Goal: Information Seeking & Learning: Understand process/instructions

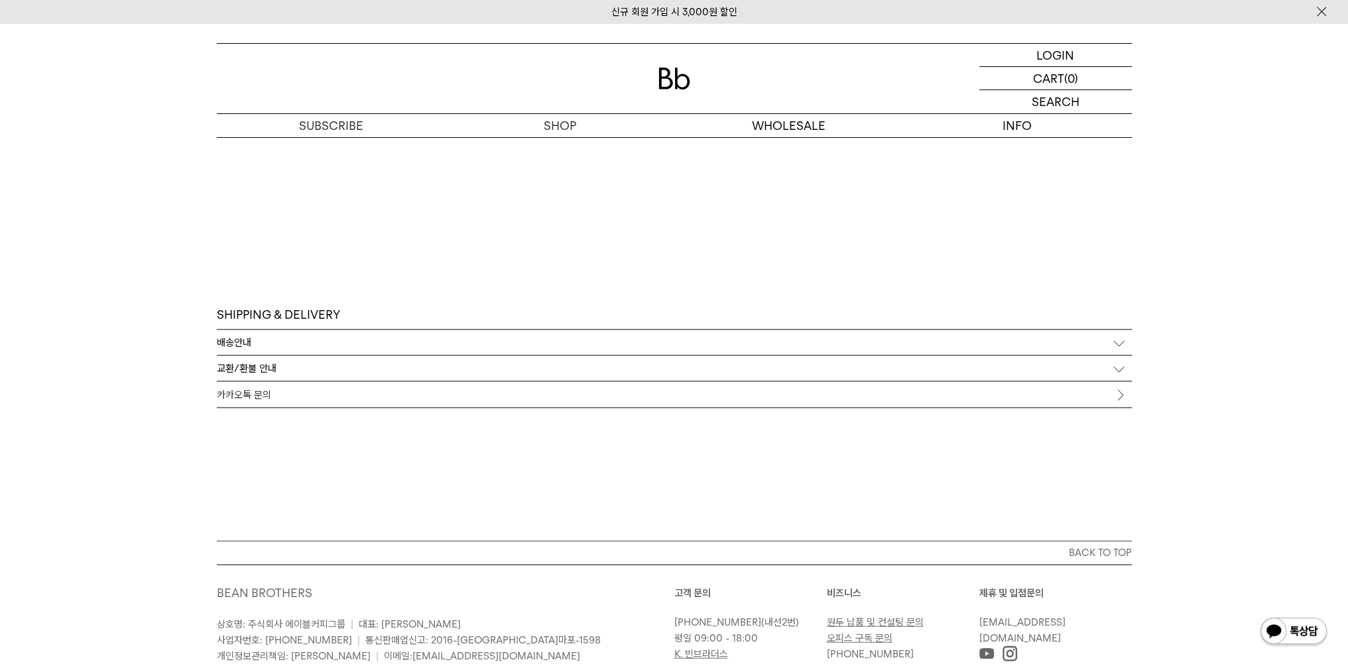
scroll to position [4032, 0]
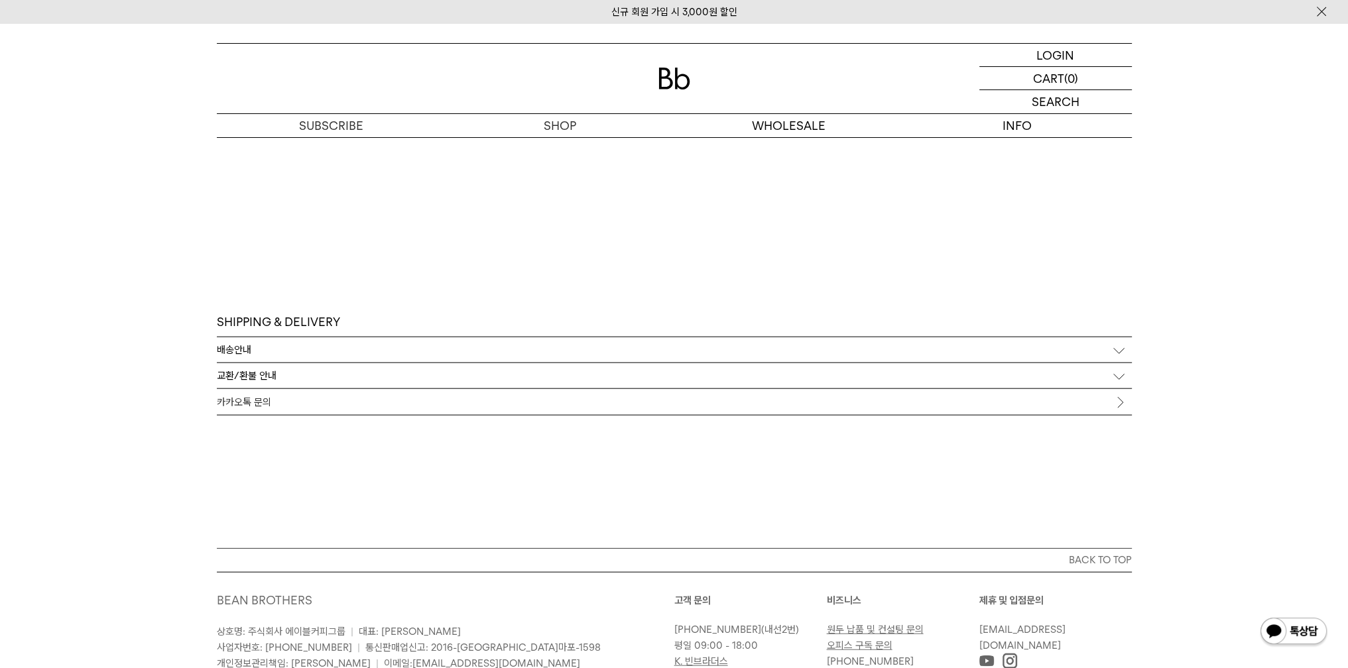
click at [307, 357] on div "배송안내" at bounding box center [674, 349] width 915 height 25
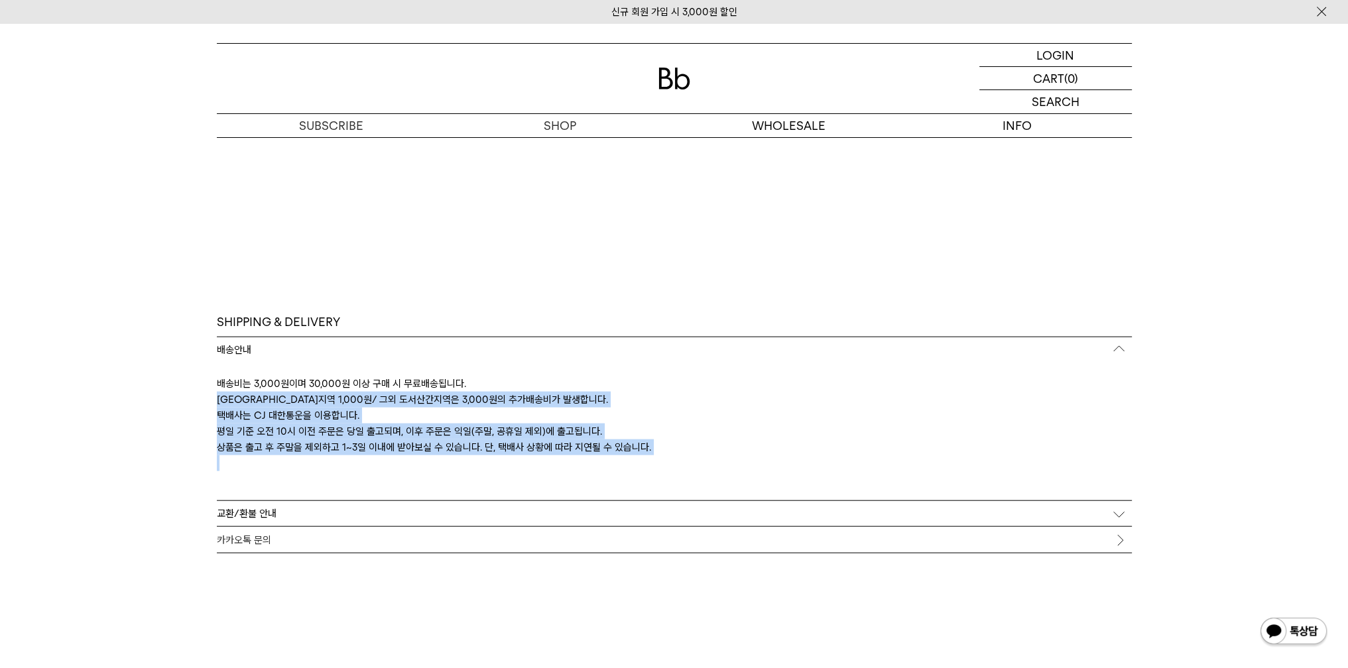
drag, startPoint x: 722, startPoint y: 461, endPoint x: 124, endPoint y: 405, distance: 600.6
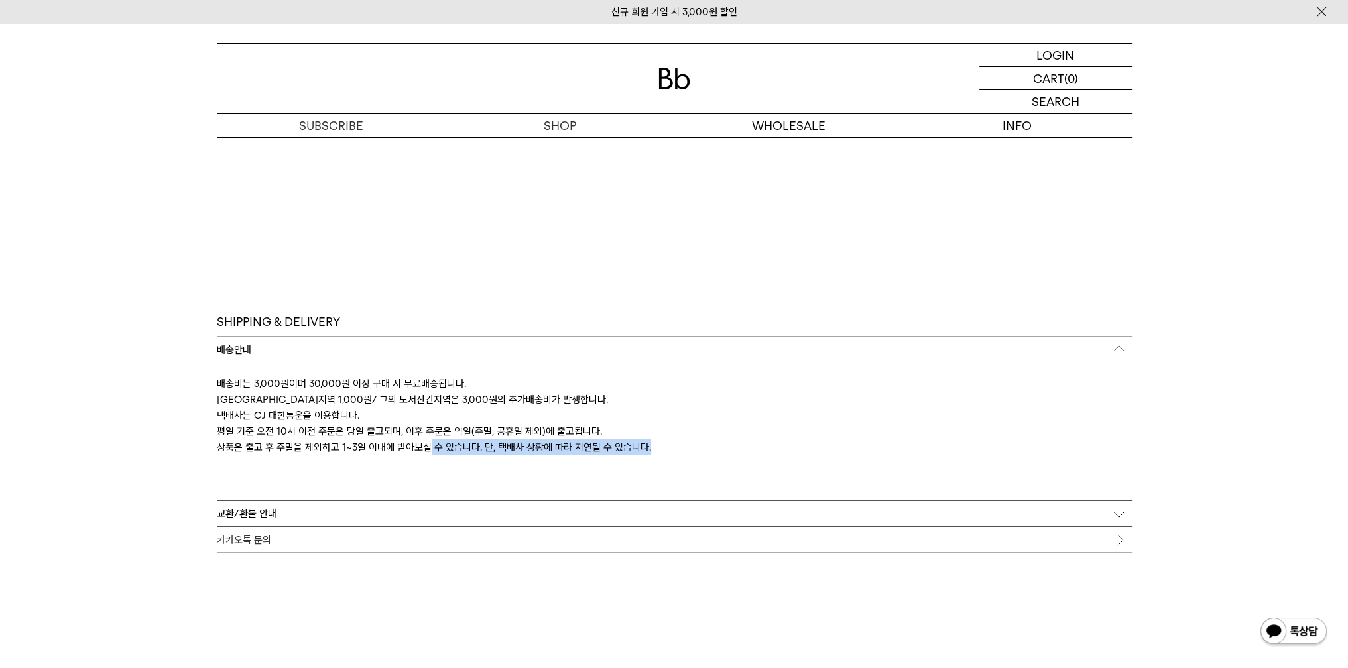
drag, startPoint x: 753, startPoint y: 454, endPoint x: 448, endPoint y: 475, distance: 305.7
click at [448, 465] on div "배송비는 3,000원이며 30,000원 이상 구매 시 무료배송됩니다. [GEOGRAPHIC_DATA]지역 1,000원/ 그외 도서산간지역은 3…" at bounding box center [674, 432] width 915 height 138
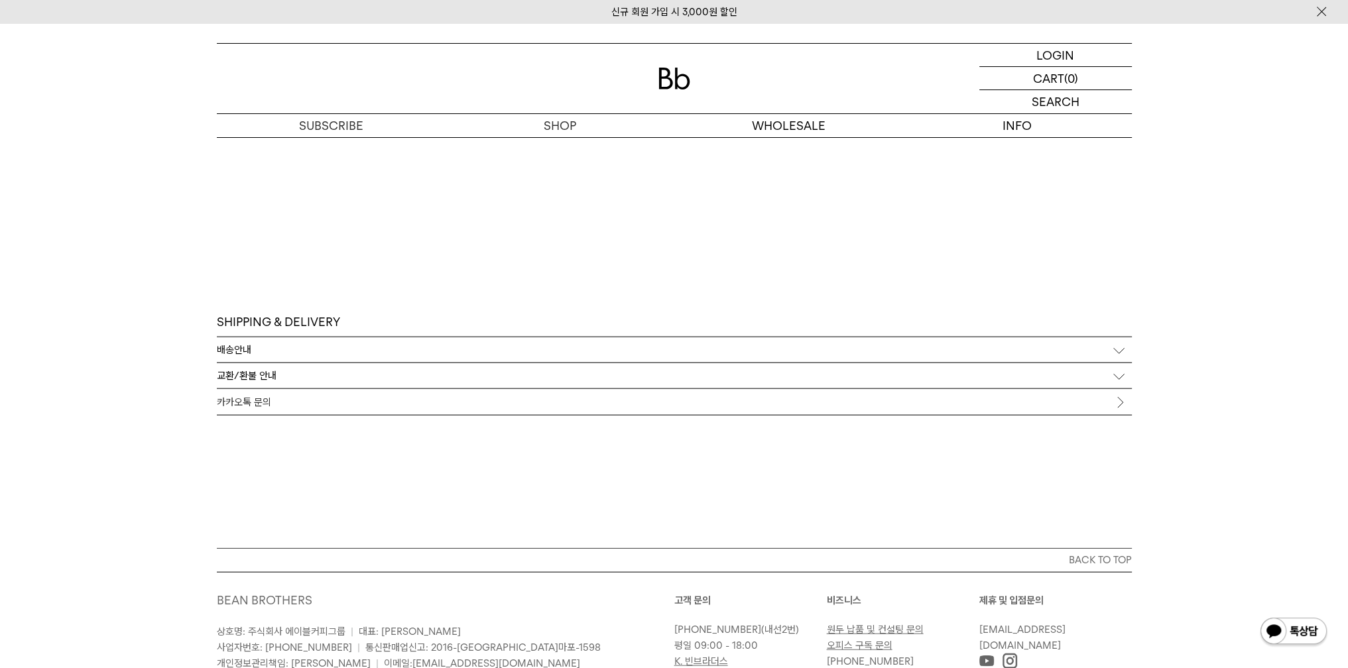
click at [300, 338] on div "배송안내" at bounding box center [674, 349] width 915 height 25
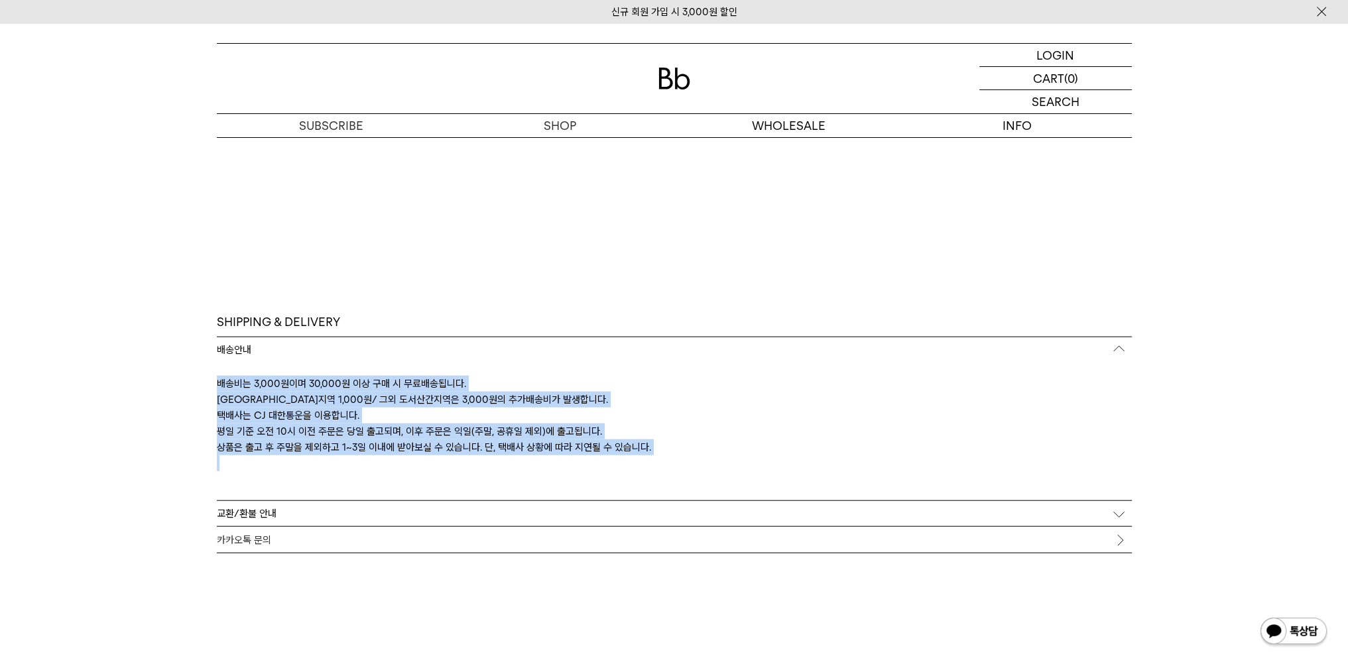
drag, startPoint x: 105, startPoint y: 379, endPoint x: 408, endPoint y: 491, distance: 323.3
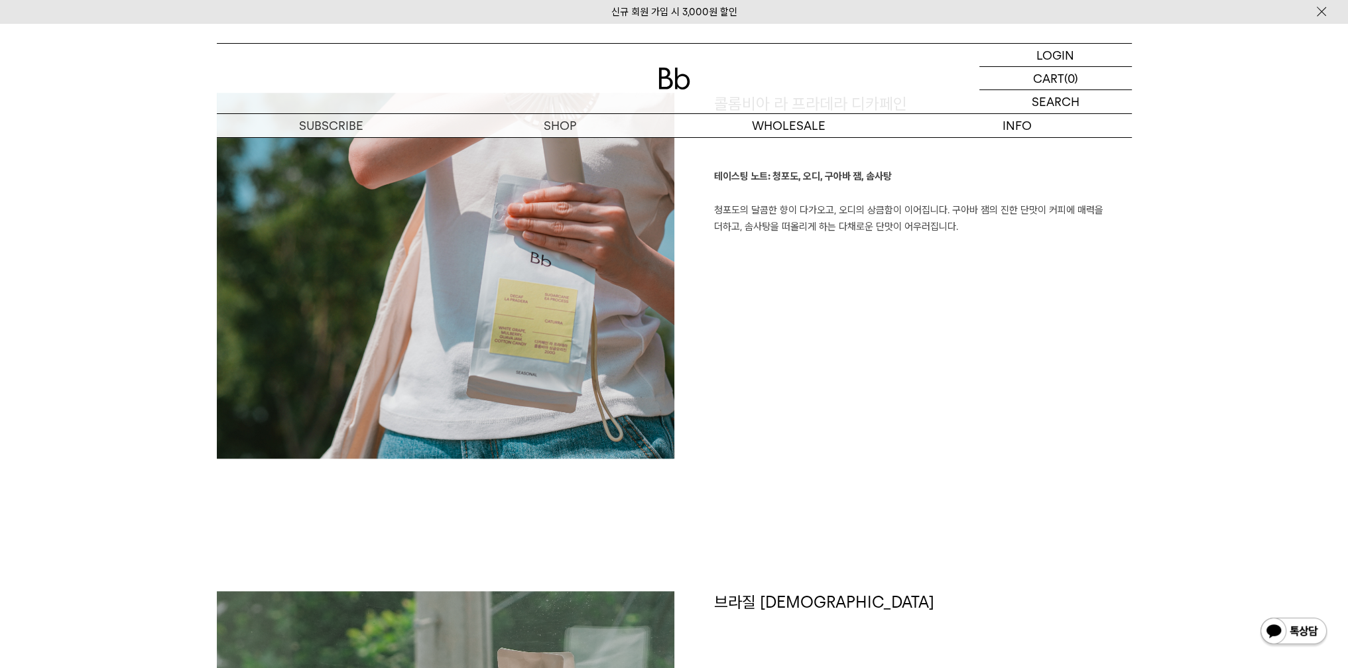
scroll to position [1591, 0]
